Goal: Use online tool/utility: Utilize a website feature to perform a specific function

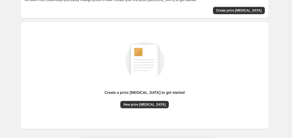
scroll to position [58, 0]
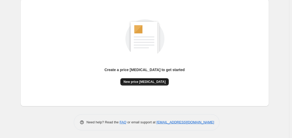
click at [155, 81] on span "New price [MEDICAL_DATA]" at bounding box center [145, 82] width 42 height 4
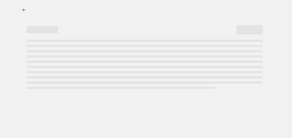
select select "percentage"
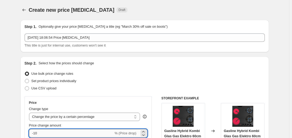
click at [71, 132] on input "-10" at bounding box center [71, 133] width 85 height 8
type input "-1"
type input "-35"
click at [202, 80] on div "Set product prices individually" at bounding box center [145, 80] width 240 height 7
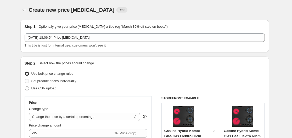
scroll to position [418, 0]
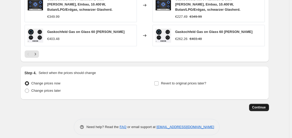
click at [259, 104] on button "Continue" at bounding box center [259, 107] width 20 height 7
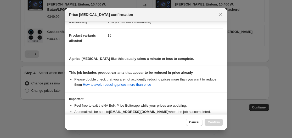
scroll to position [82, 0]
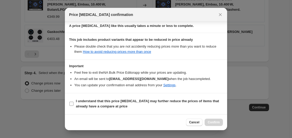
click at [91, 99] on b "I understand that this price [MEDICAL_DATA] may further reduce the prices of it…" at bounding box center [147, 103] width 143 height 9
click at [74, 102] on input "I understand that this price [MEDICAL_DATA] may further reduce the prices of it…" at bounding box center [71, 104] width 4 height 4
checkbox input "true"
click at [216, 122] on span "Confirm" at bounding box center [214, 122] width 12 height 4
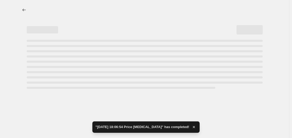
select select "percentage"
